Goal: Task Accomplishment & Management: Complete application form

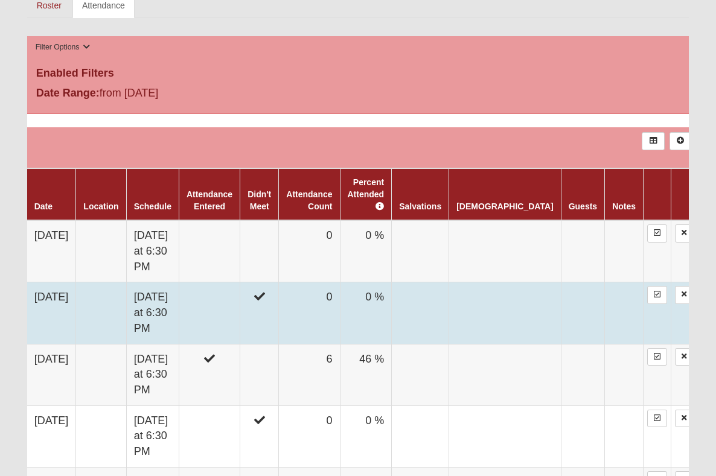
scroll to position [597, 0]
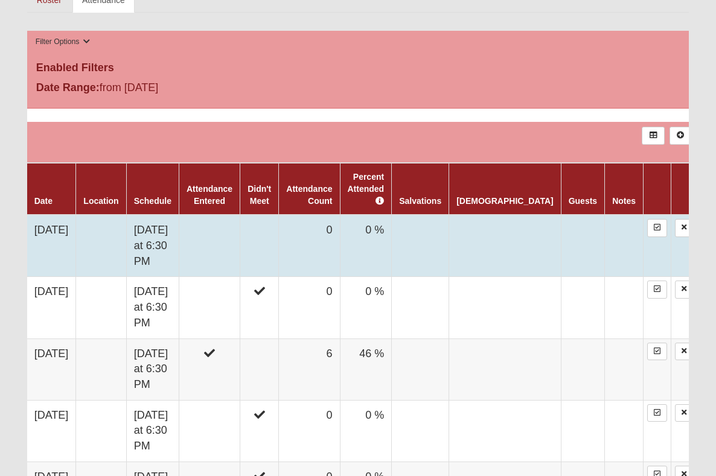
click at [240, 215] on td at bounding box center [209, 246] width 61 height 62
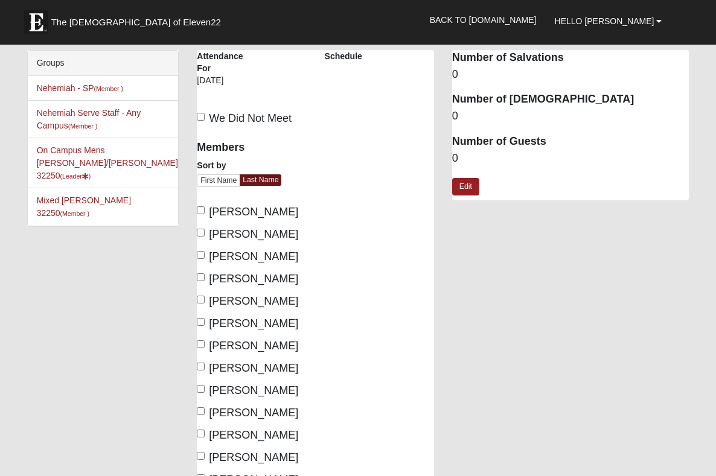
click at [202, 213] on input "Carter, Rick" at bounding box center [201, 211] width 8 height 8
checkbox input "true"
click at [204, 321] on input "Lents, Matt" at bounding box center [201, 322] width 8 height 8
checkbox input "true"
click at [199, 342] on input "Moya, Greg" at bounding box center [201, 345] width 8 height 8
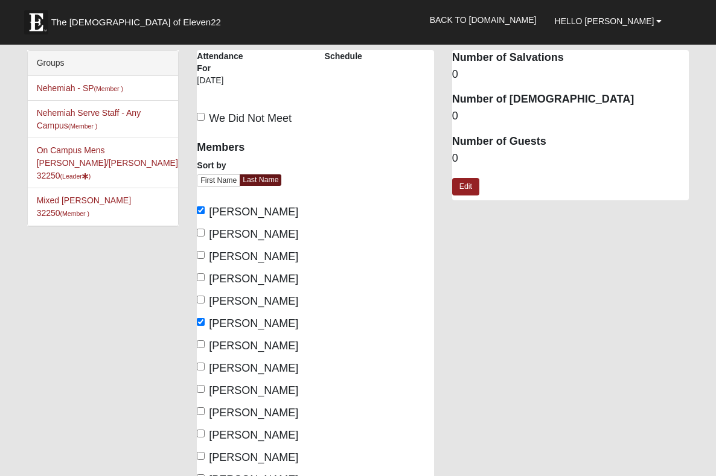
checkbox input "true"
click at [201, 366] on input "Osborne, Garret" at bounding box center [201, 367] width 8 height 8
checkbox input "true"
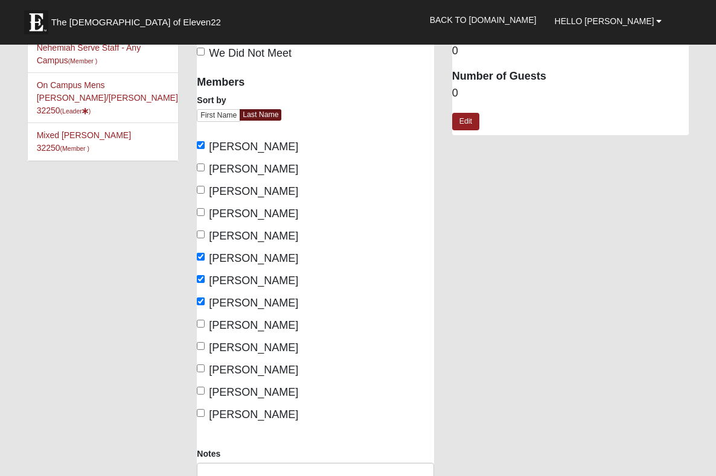
scroll to position [67, 0]
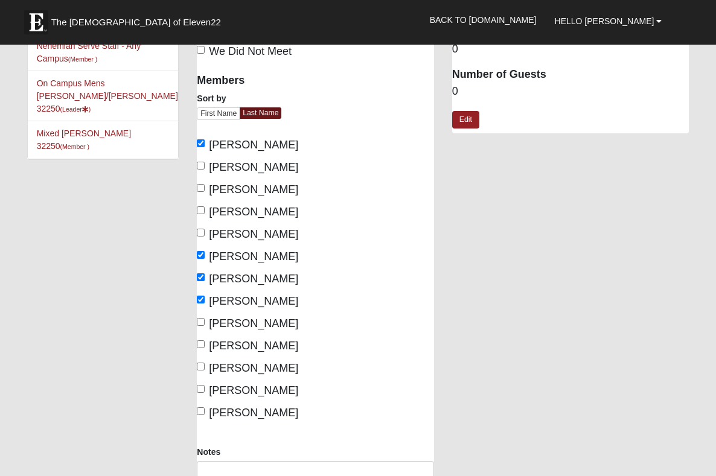
click at [203, 365] on input "Towles, Corey" at bounding box center [201, 367] width 8 height 8
checkbox input "true"
click at [205, 389] on label "White, Tim" at bounding box center [247, 391] width 101 height 16
click at [205, 389] on input "White, Tim" at bounding box center [201, 389] width 8 height 8
checkbox input "true"
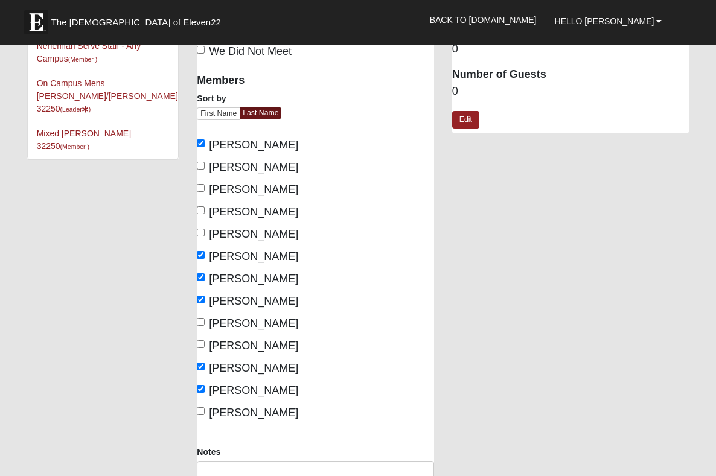
click at [201, 409] on input "Woods, David" at bounding box center [201, 412] width 8 height 8
checkbox input "true"
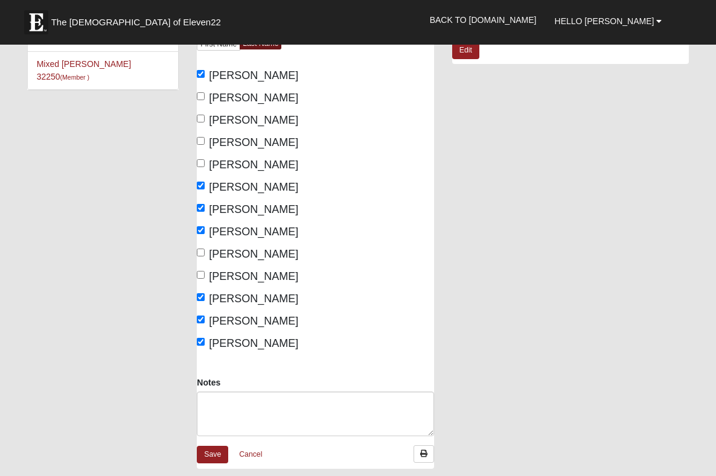
scroll to position [141, 0]
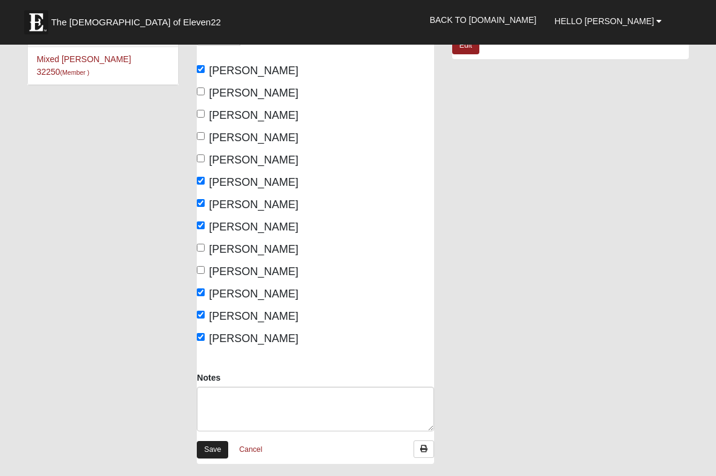
click at [213, 451] on link "Save" at bounding box center [212, 450] width 31 height 18
